Goal: Information Seeking & Learning: Stay updated

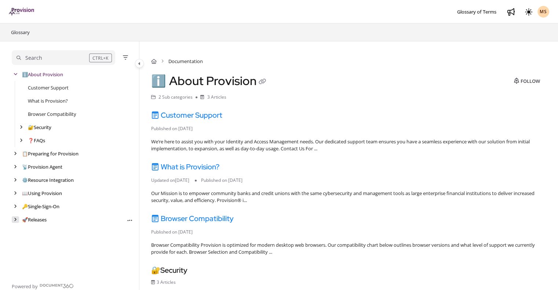
click at [17, 218] on div "arrow" at bounding box center [15, 219] width 7 height 7
click at [23, 231] on div "arrow" at bounding box center [21, 233] width 7 height 7
click at [47, 243] on link "[DATE]" at bounding box center [41, 245] width 14 height 7
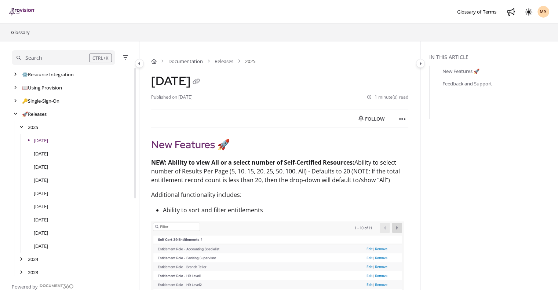
click at [48, 154] on link "[DATE]" at bounding box center [41, 153] width 14 height 7
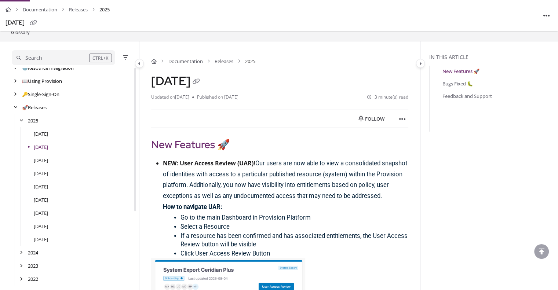
scroll to position [119, 0]
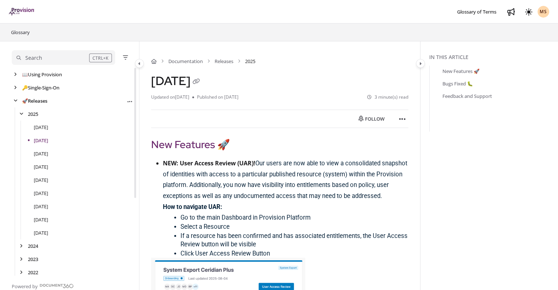
click at [41, 100] on link "🚀 Releases" at bounding box center [34, 100] width 25 height 7
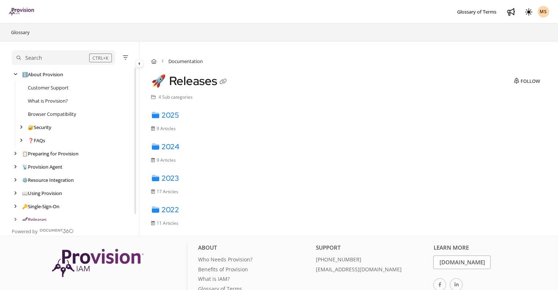
click at [49, 14] on div at bounding box center [149, 12] width 205 height 18
click at [172, 114] on link "2025" at bounding box center [165, 115] width 28 height 10
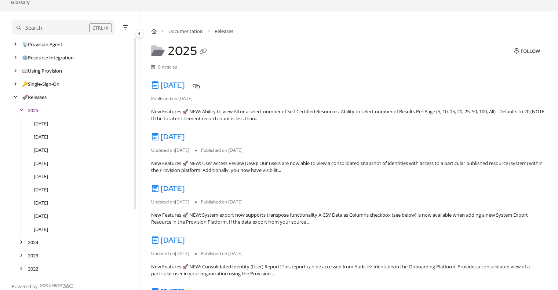
scroll to position [92, 0]
click at [185, 82] on link "[DATE]" at bounding box center [167, 85] width 33 height 10
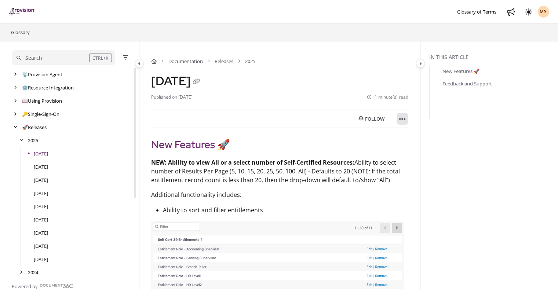
click at [398, 117] on button "Article more options" at bounding box center [403, 119] width 12 height 12
click at [395, 59] on ul "Documentation Releases 2025" at bounding box center [279, 61] width 257 height 16
click at [48, 164] on link "[DATE]" at bounding box center [41, 166] width 14 height 7
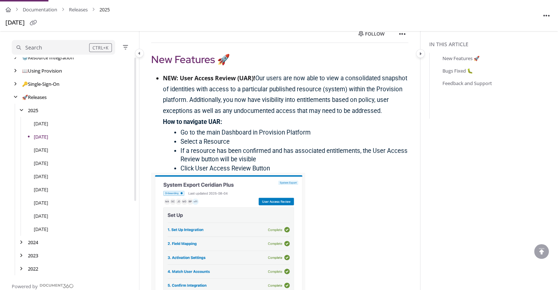
scroll to position [170, 0]
